Goal: Transaction & Acquisition: Purchase product/service

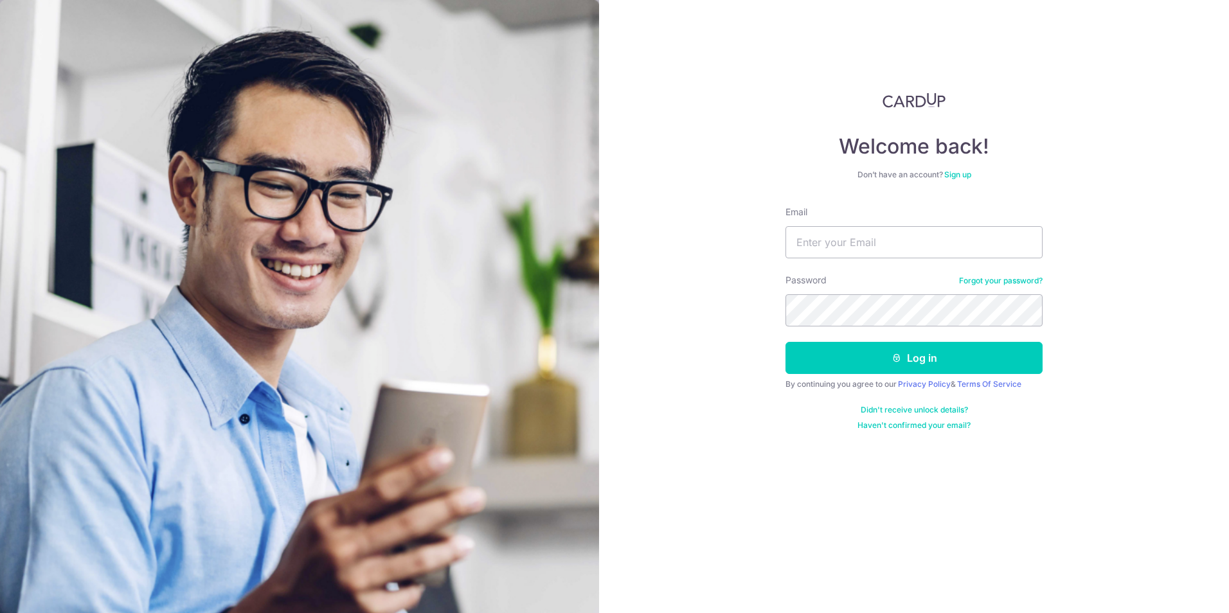
type input "MICKIBEBI@GMAIL.COM"
click at [786, 342] on button "Log in" at bounding box center [914, 358] width 257 height 32
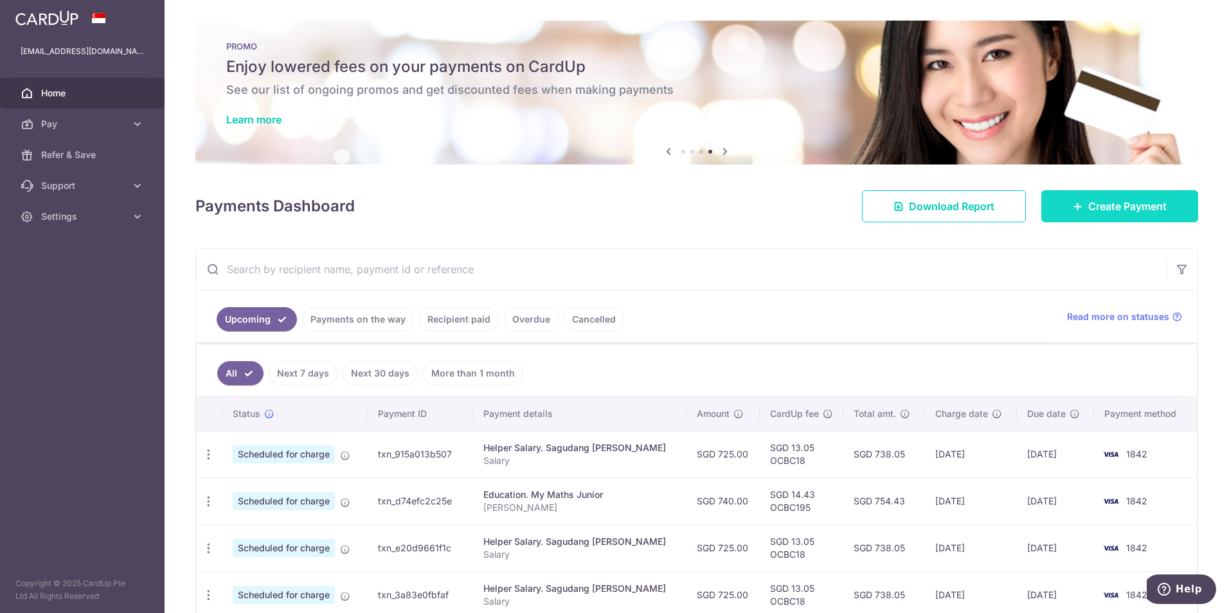
click at [818, 203] on span "Create Payment" at bounding box center [1128, 206] width 78 height 15
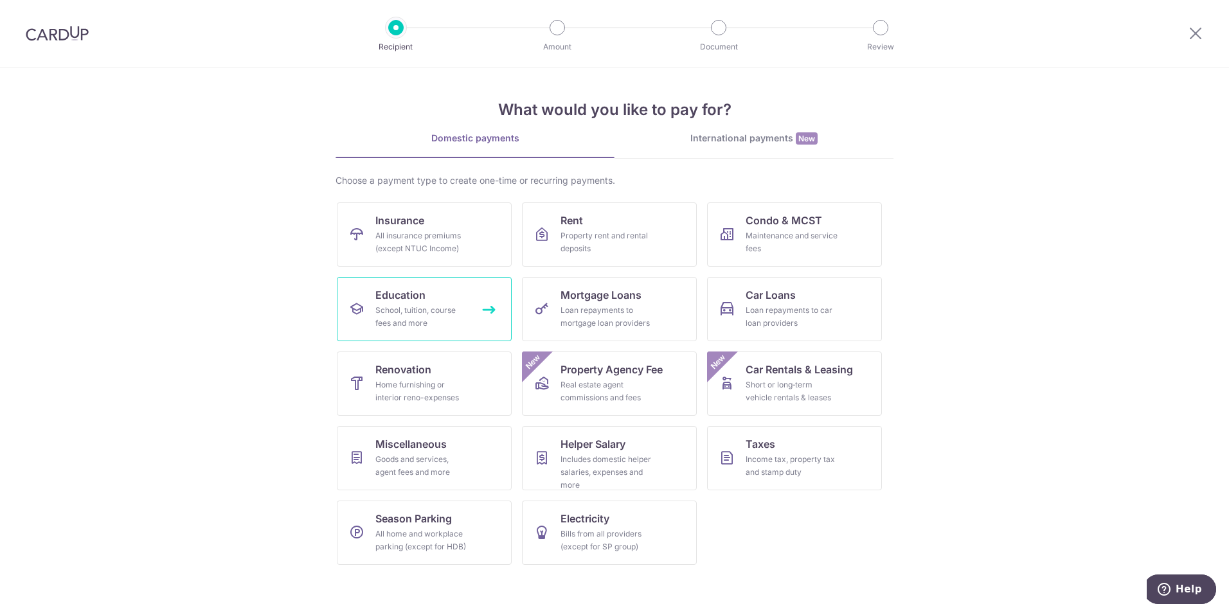
click at [411, 318] on div "School, tuition, course fees and more" at bounding box center [421, 317] width 93 height 26
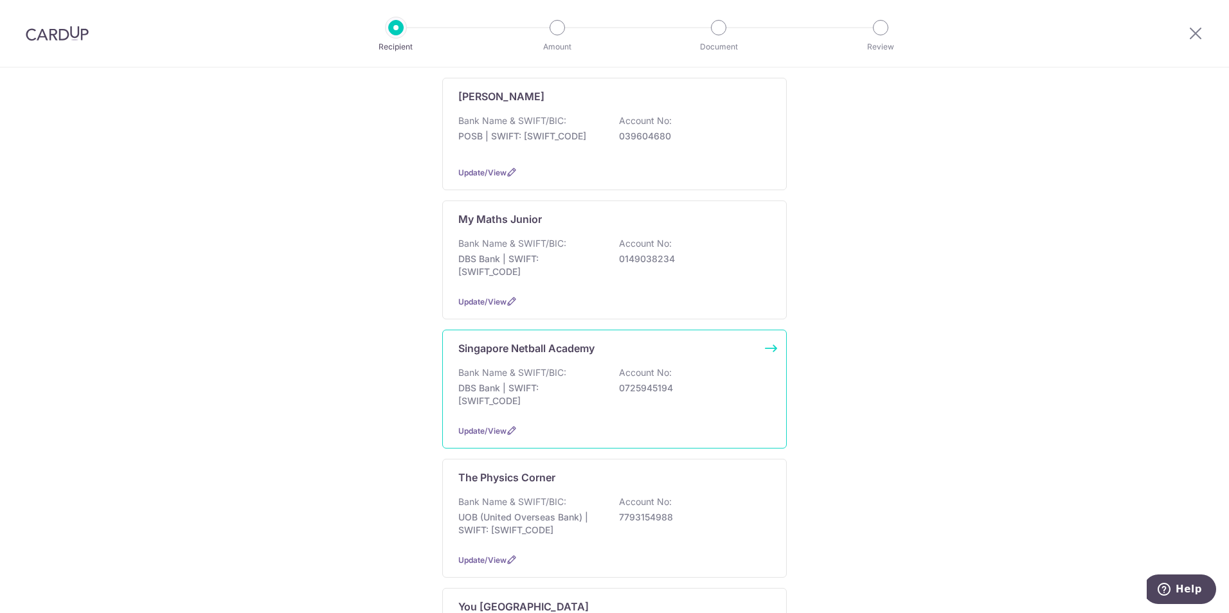
scroll to position [514, 0]
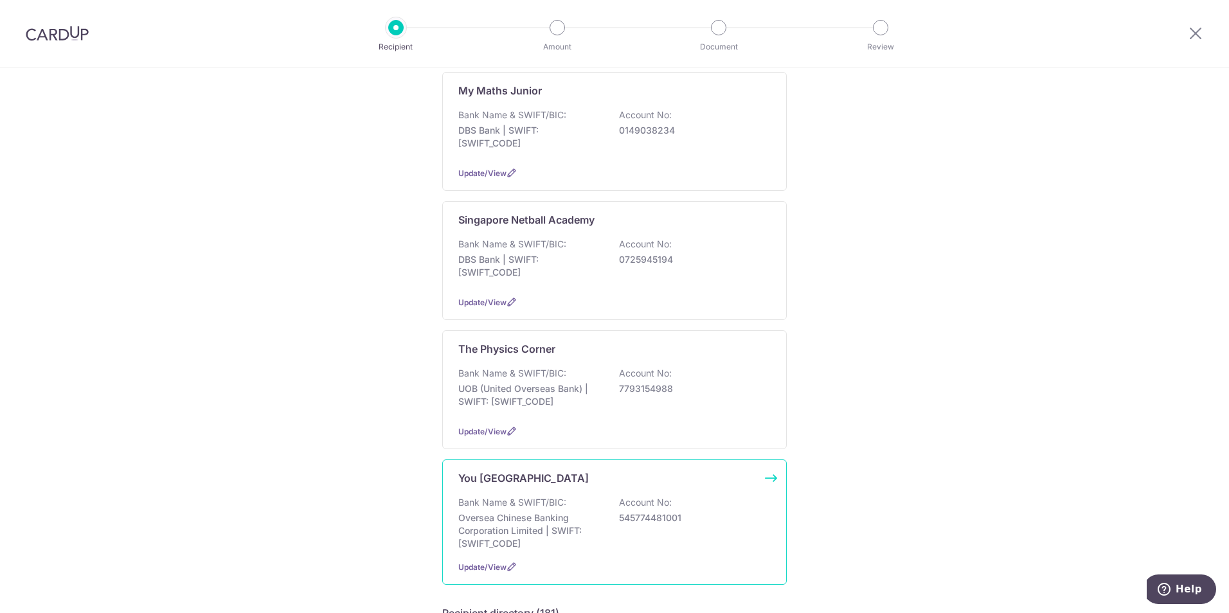
click at [534, 480] on p "You [GEOGRAPHIC_DATA]" at bounding box center [523, 478] width 131 height 15
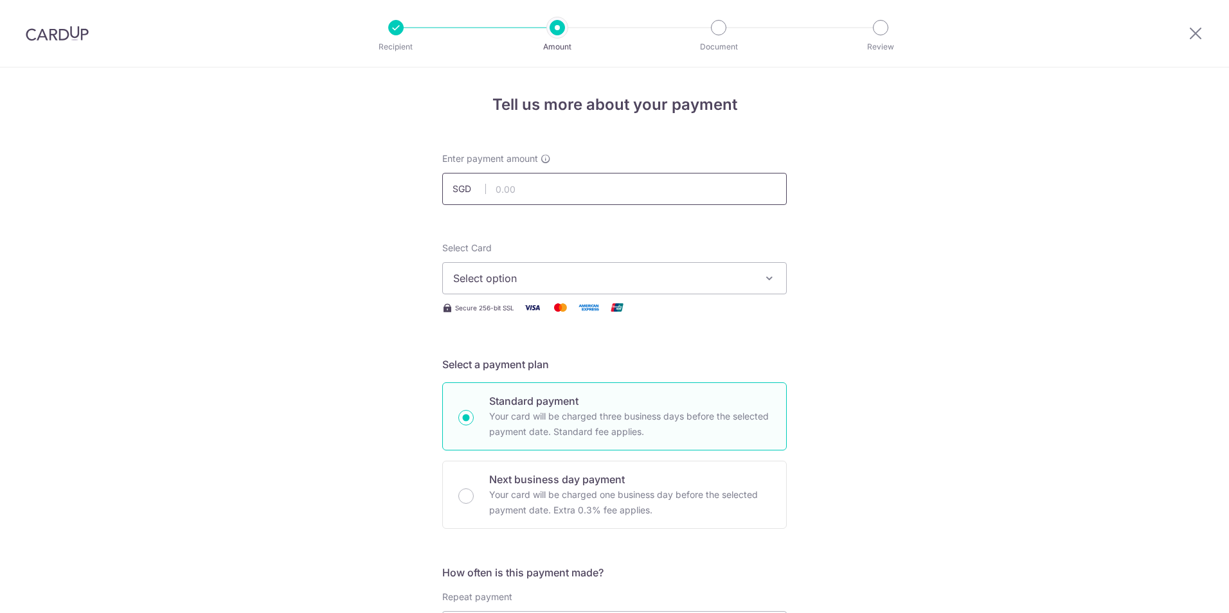
drag, startPoint x: 0, startPoint y: 0, endPoint x: 538, endPoint y: 190, distance: 570.0
click at [538, 190] on input "text" at bounding box center [614, 189] width 345 height 32
type input "693.00"
click at [469, 275] on span "Select option" at bounding box center [603, 278] width 300 height 15
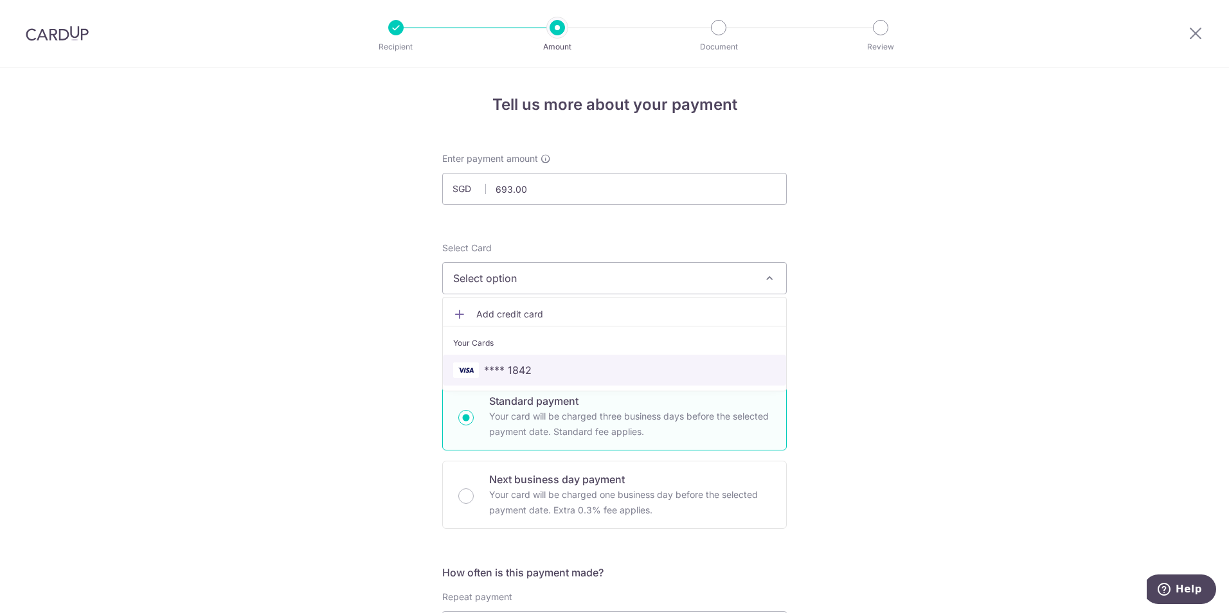
click at [493, 368] on span "**** 1842" at bounding box center [508, 370] width 48 height 15
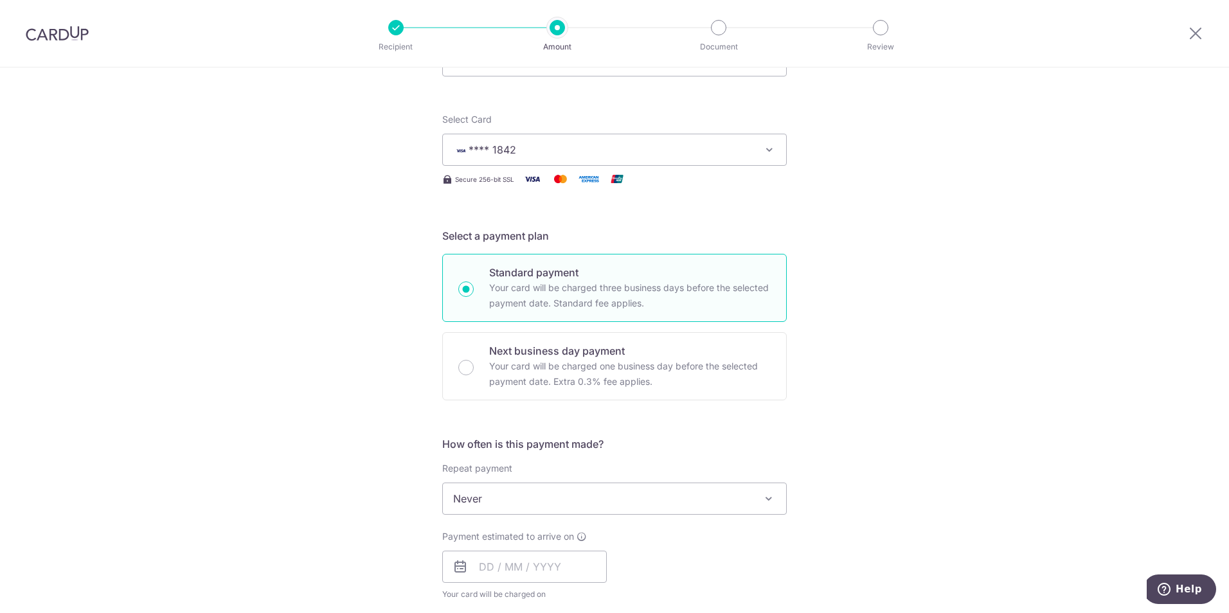
scroll to position [257, 0]
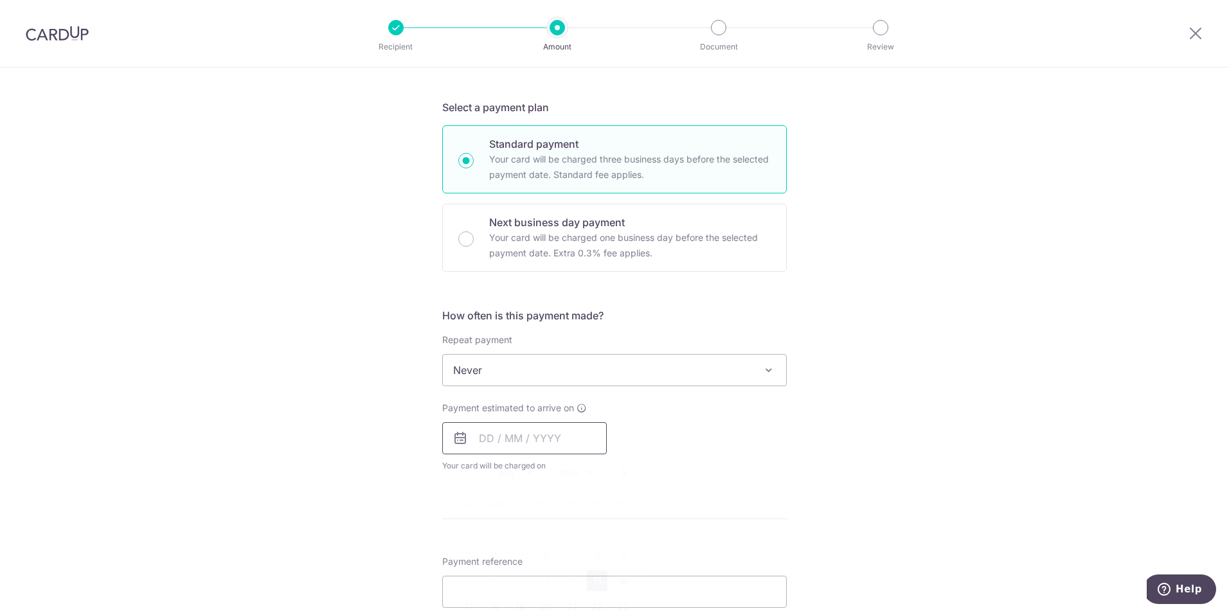
click at [473, 436] on input "text" at bounding box center [524, 438] width 165 height 32
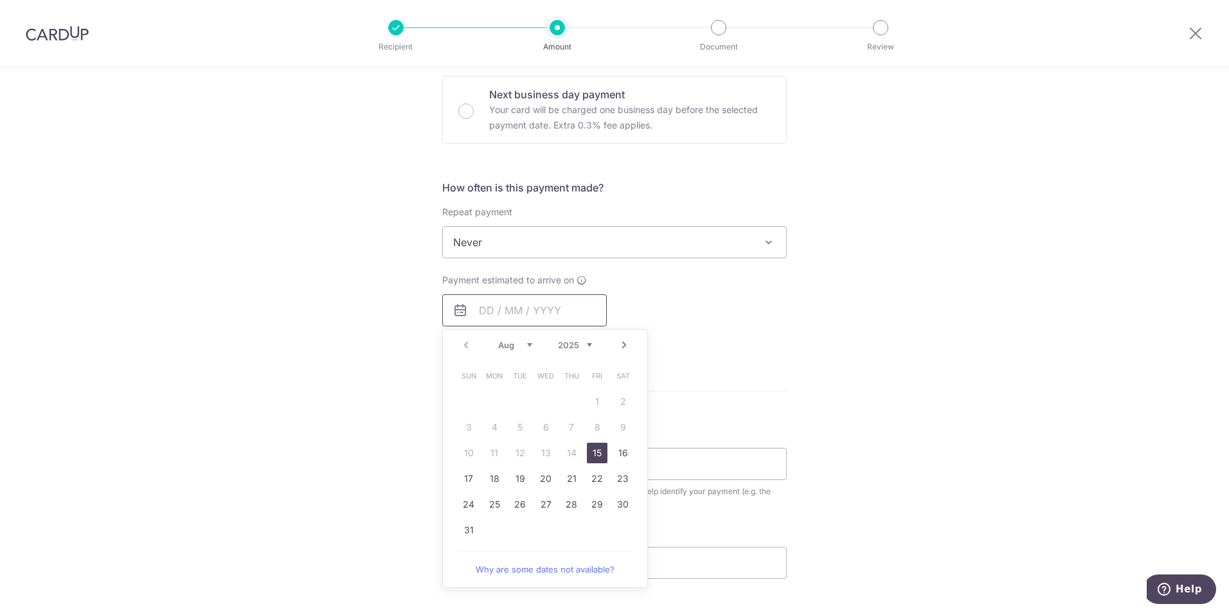
scroll to position [386, 0]
click at [593, 480] on link "22" at bounding box center [597, 478] width 21 height 21
type input "22/08/2025"
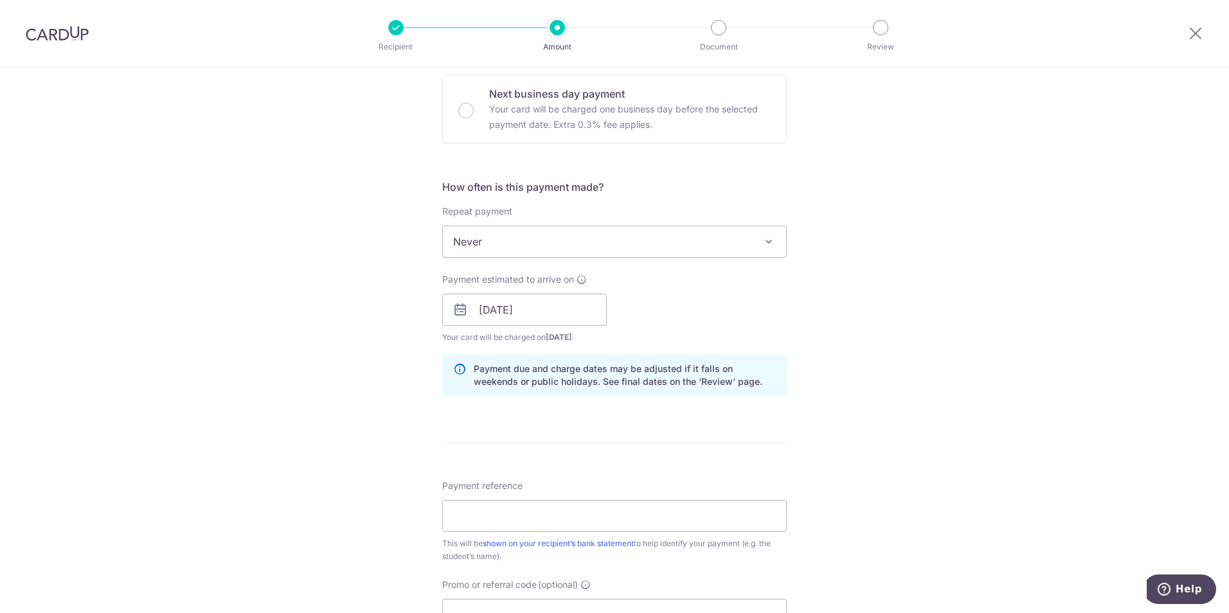
click at [811, 315] on div "Tell us more about your payment Enter payment amount SGD 693.00 693.00 Select C…" at bounding box center [614, 290] width 1229 height 1216
click at [491, 521] on input "Payment reference" at bounding box center [614, 516] width 345 height 32
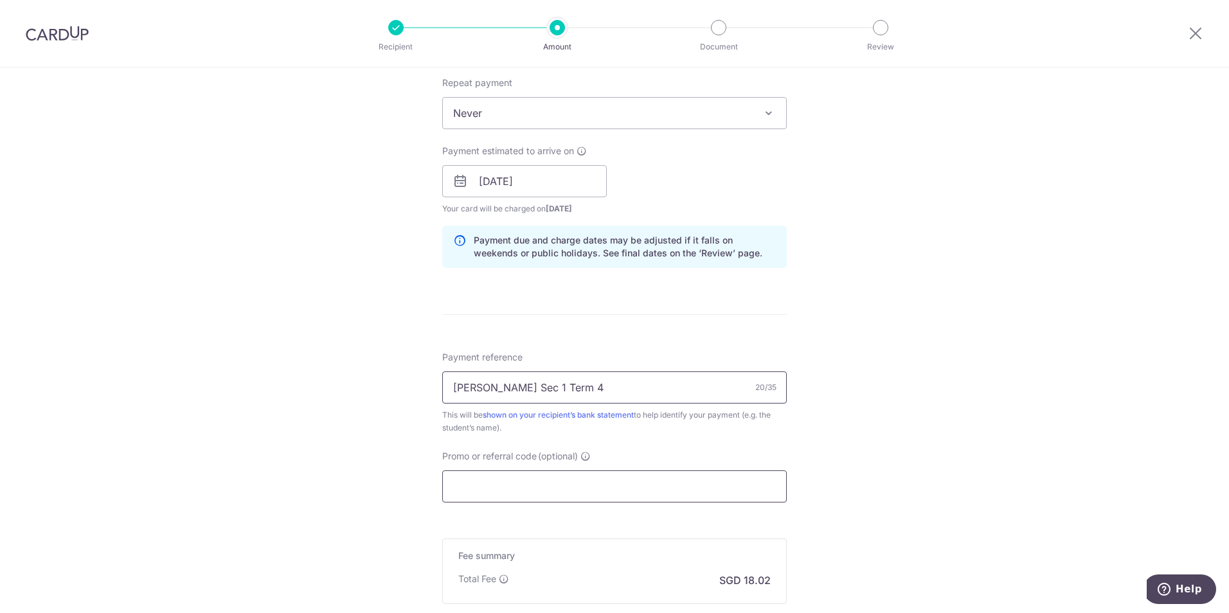
type input "De Lin Sec 1 Term 4"
click at [531, 483] on input "Promo or referral code (optional)" at bounding box center [614, 487] width 345 height 32
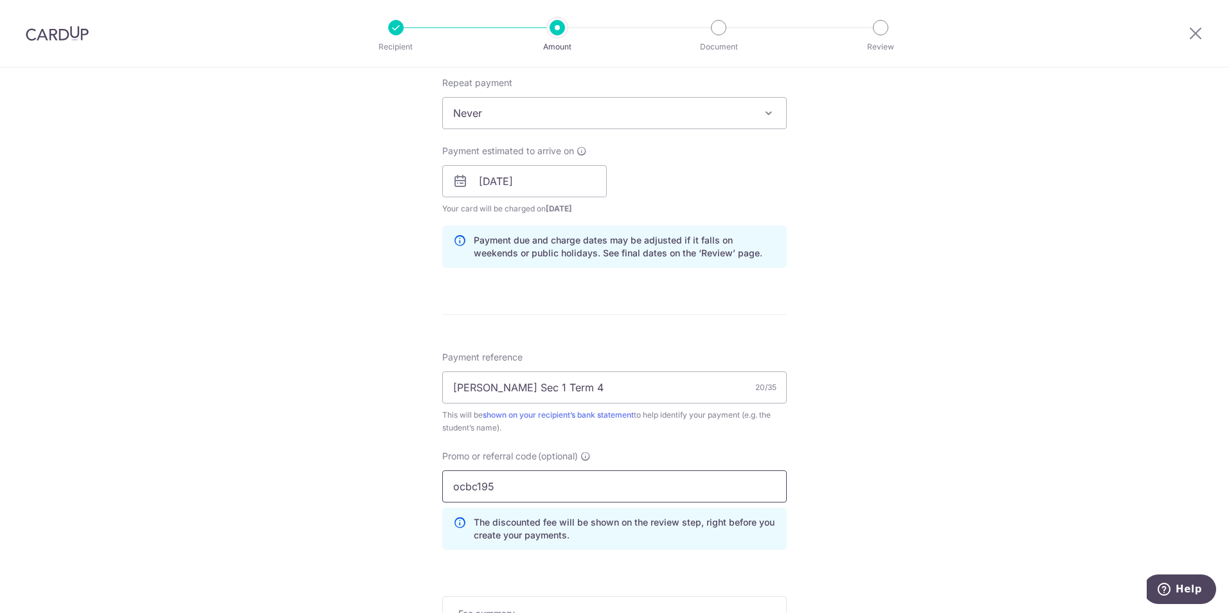
type input "ocbc195"
click at [818, 454] on div "Tell us more about your payment Enter payment amount SGD 693.00 693.00 Select C…" at bounding box center [614, 190] width 1229 height 1274
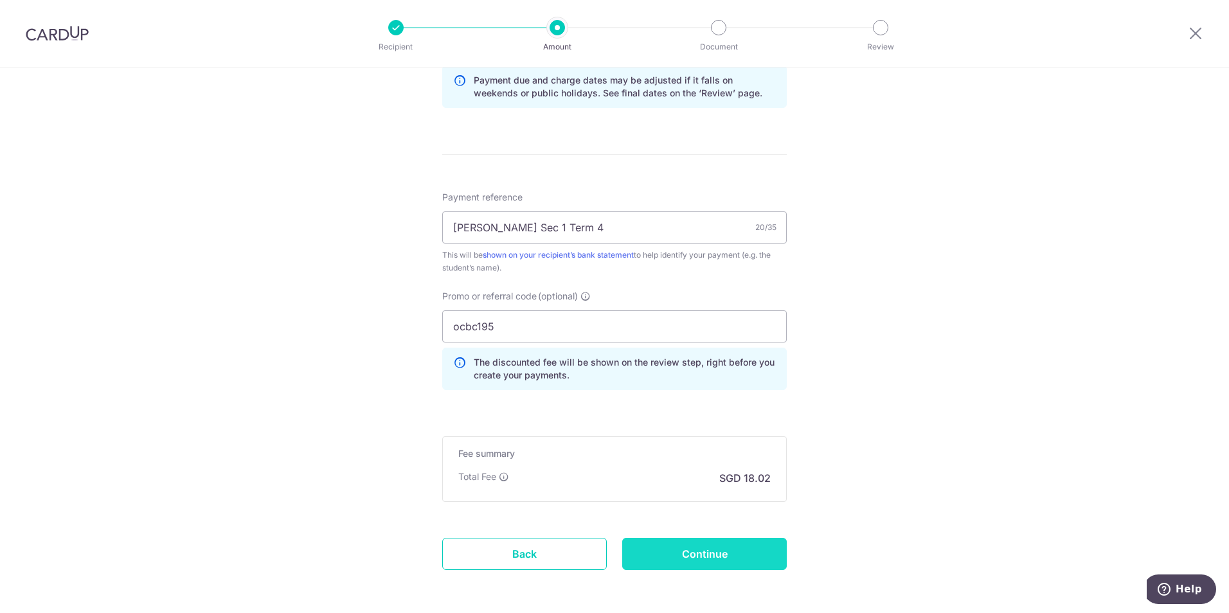
scroll to position [728, 0]
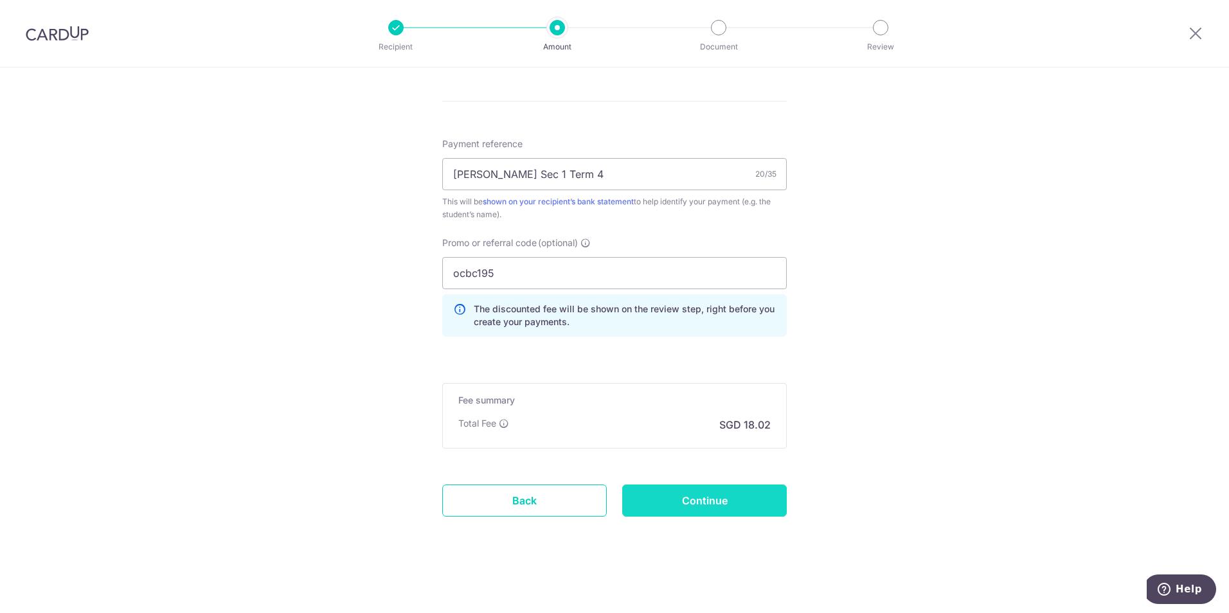
click at [713, 505] on input "Continue" at bounding box center [704, 501] width 165 height 32
type input "Create Schedule"
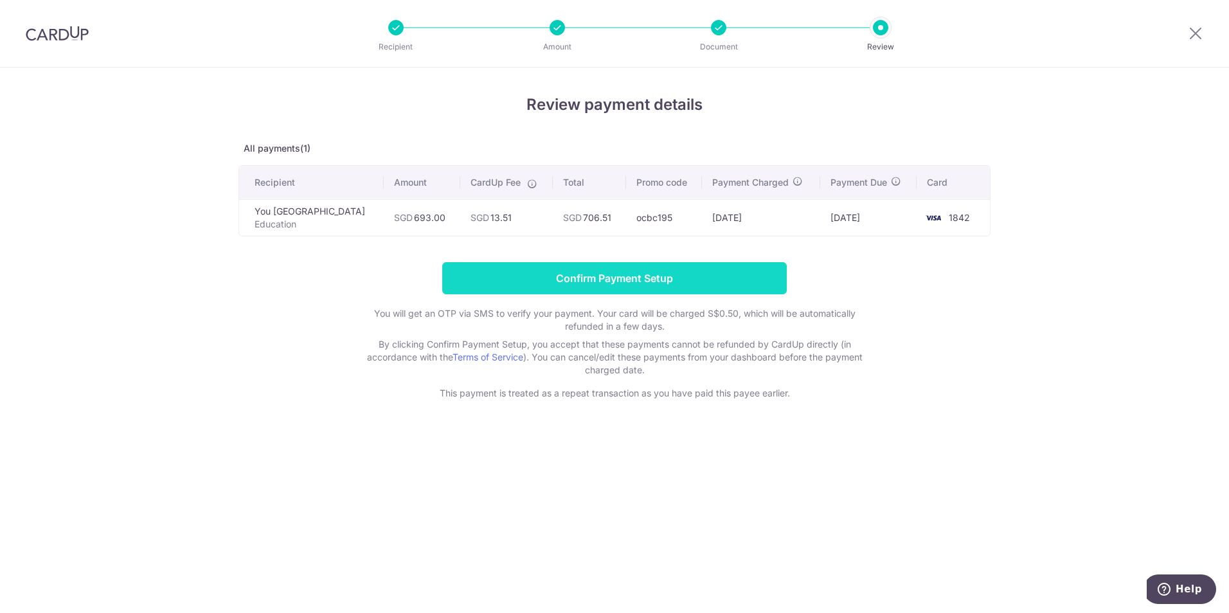
click at [606, 276] on input "Confirm Payment Setup" at bounding box center [614, 278] width 345 height 32
